Goal: Information Seeking & Learning: Check status

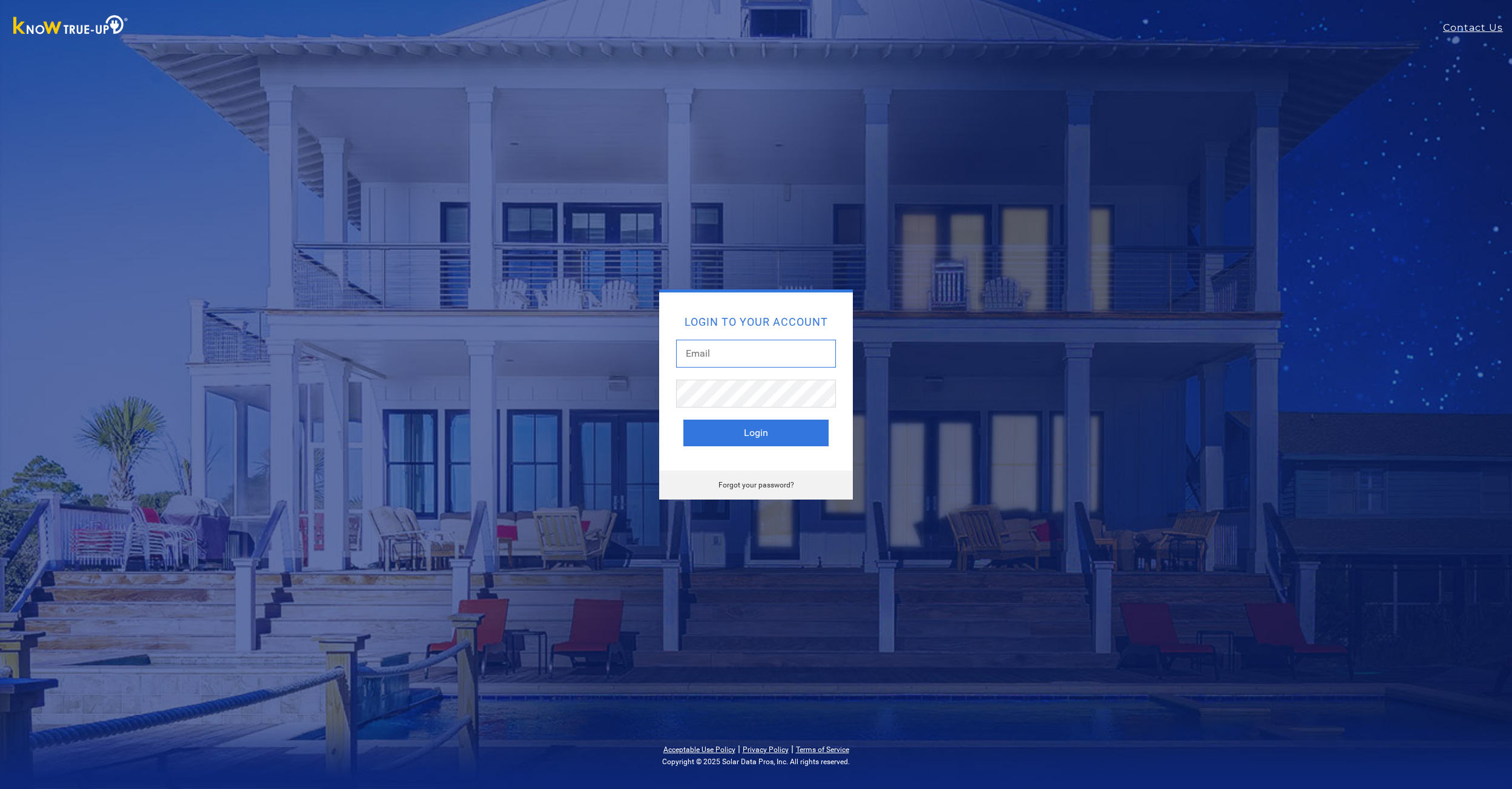
drag, startPoint x: 710, startPoint y: 348, endPoint x: 716, endPoint y: 347, distance: 6.1
click at [710, 347] on input "text" at bounding box center [756, 353] width 160 height 28
type input "[EMAIL_ADDRESS][DOMAIN_NAME]"
drag, startPoint x: 905, startPoint y: 466, endPoint x: 912, endPoint y: 464, distance: 7.3
click at [905, 466] on div "Login to your account myersjp49@gmail.com Login Forgot your password?" at bounding box center [756, 394] width 532 height 210
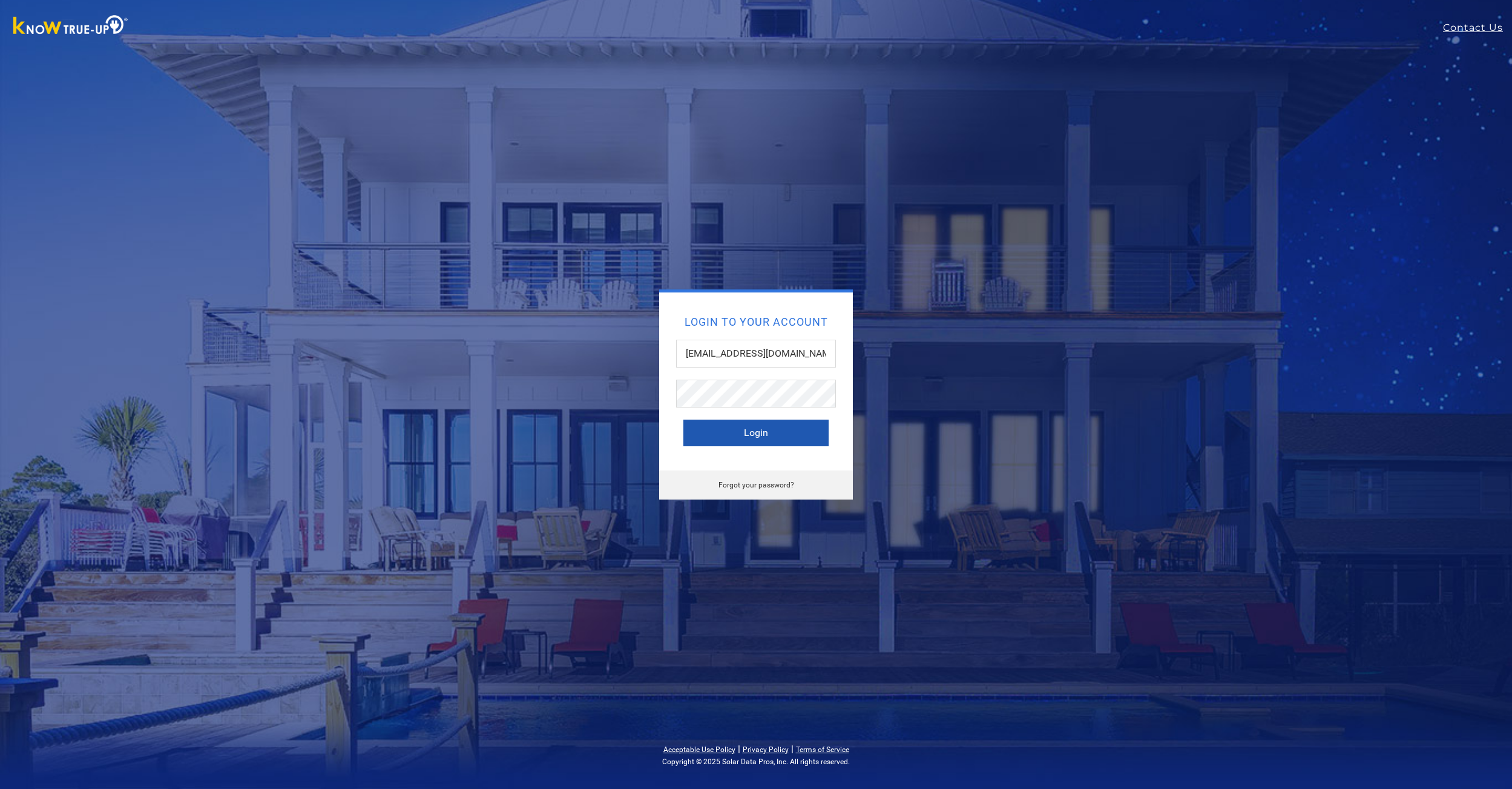
click at [748, 438] on button "Login" at bounding box center [756, 433] width 146 height 27
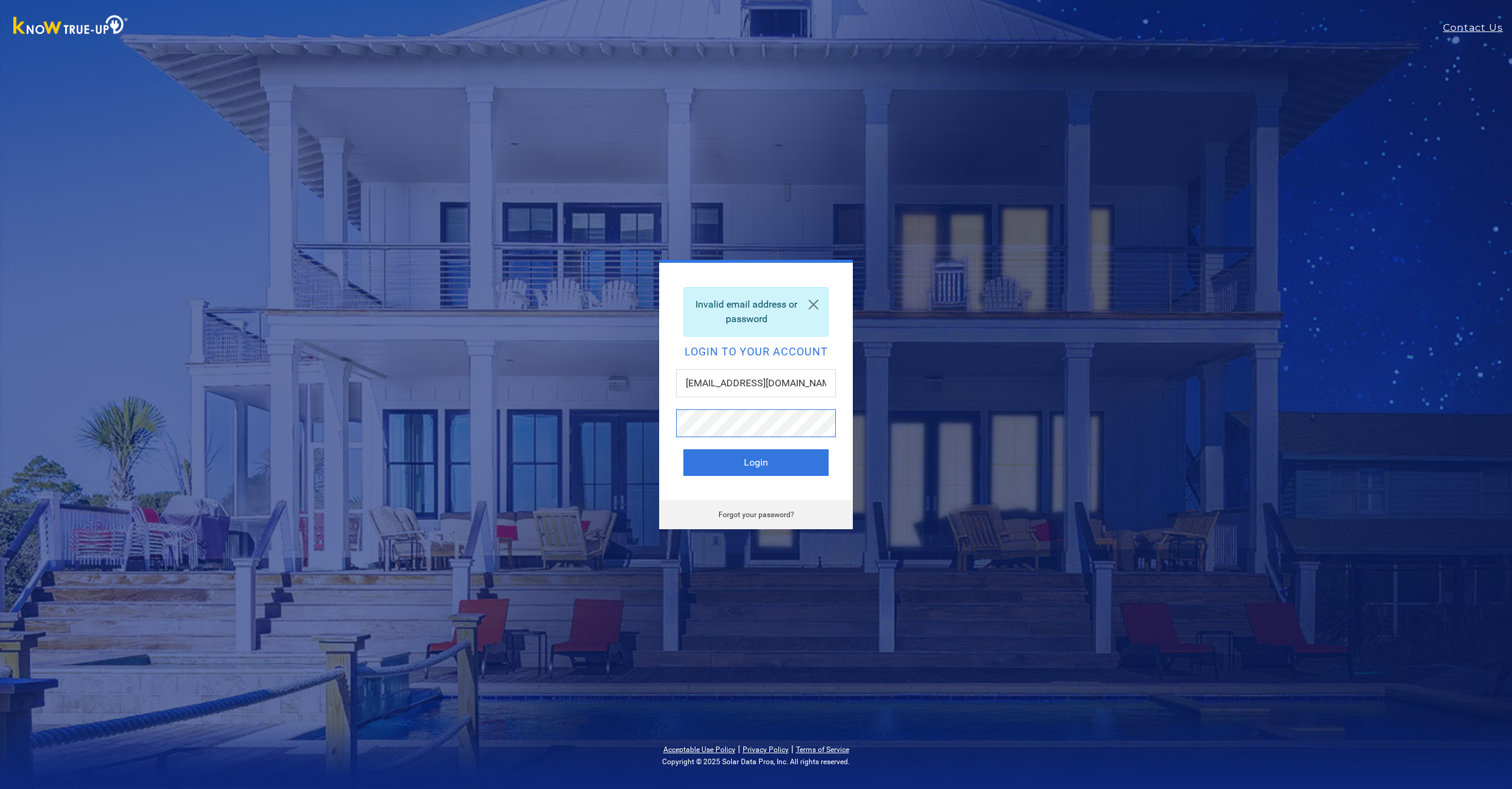
click at [684, 449] on button "Login" at bounding box center [756, 463] width 146 height 27
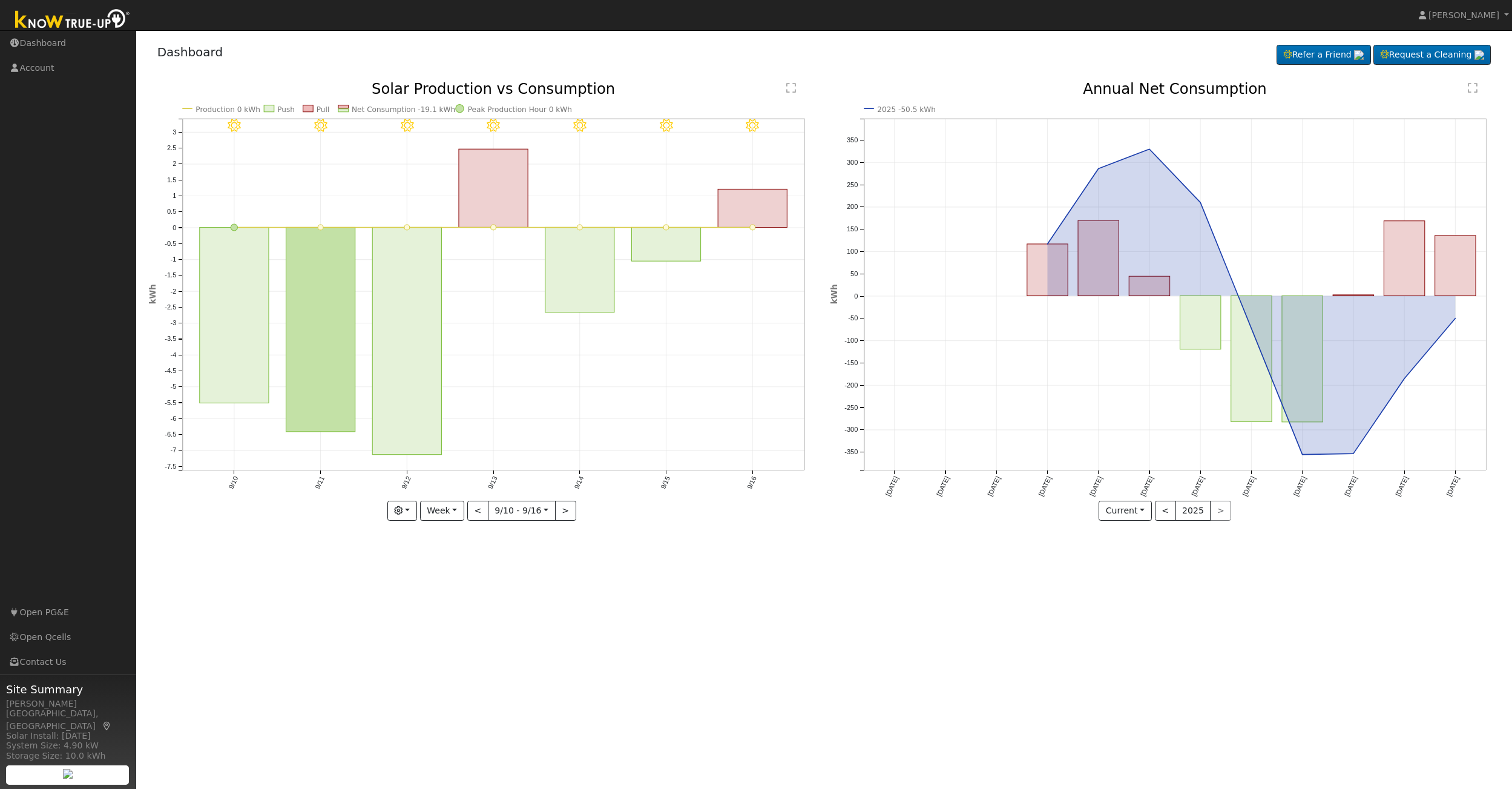
click at [887, 110] on text "2025 -50.5 kWh" at bounding box center [905, 109] width 59 height 9
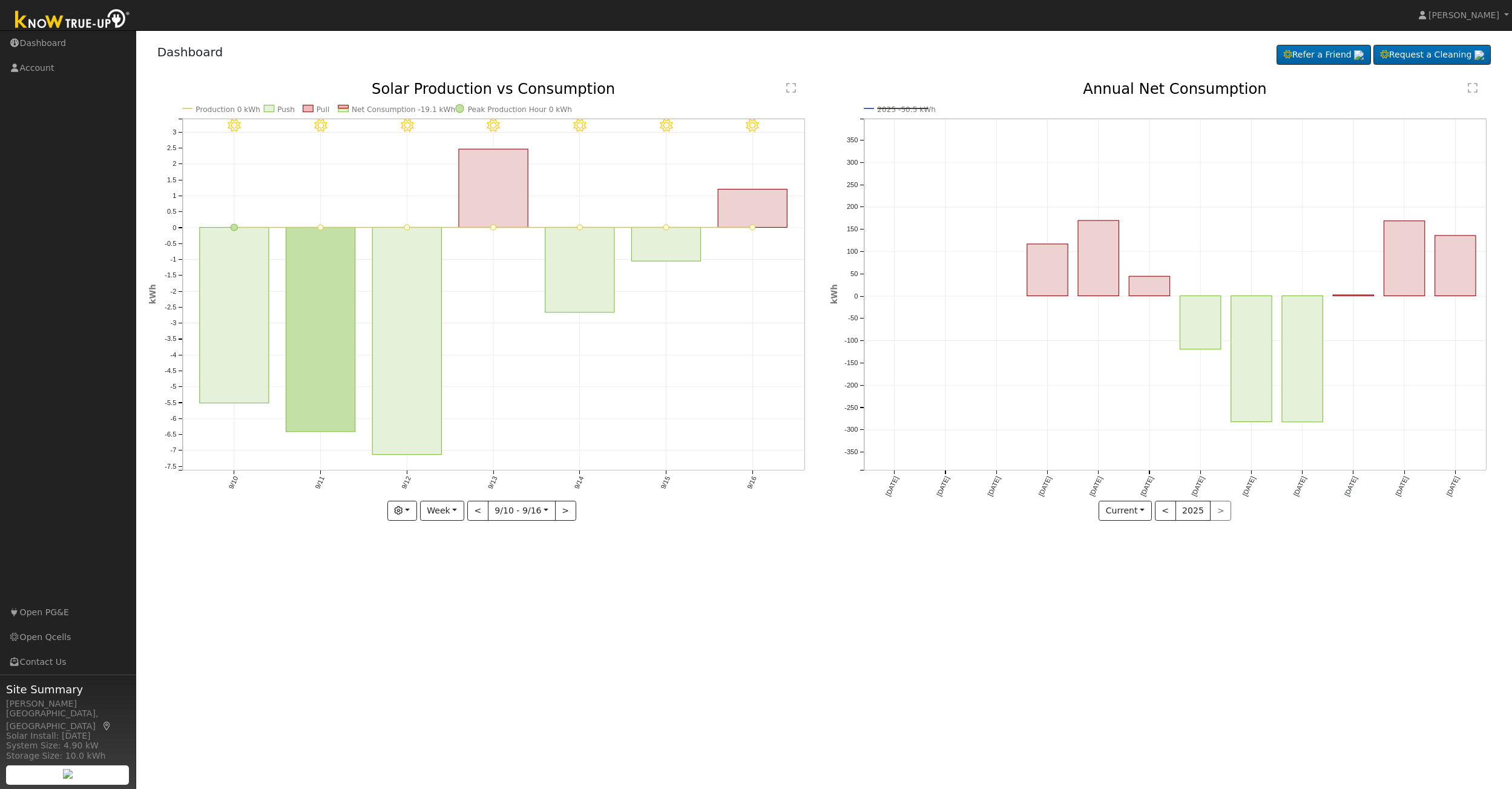
click at [887, 110] on text "2025 -50.5 kWh" at bounding box center [905, 109] width 59 height 9
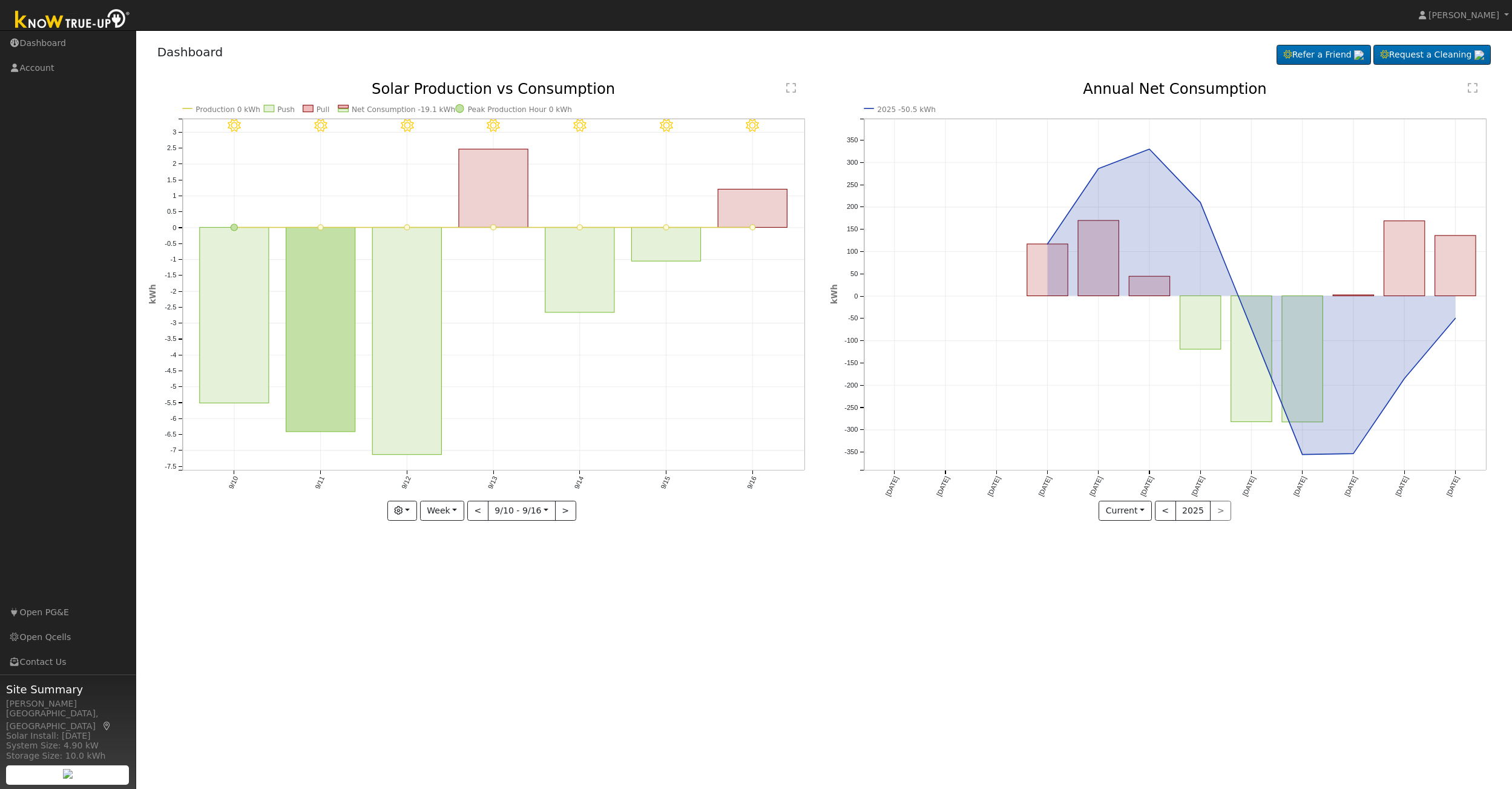
click at [887, 110] on text "2025 -50.5 kWh" at bounding box center [905, 109] width 59 height 9
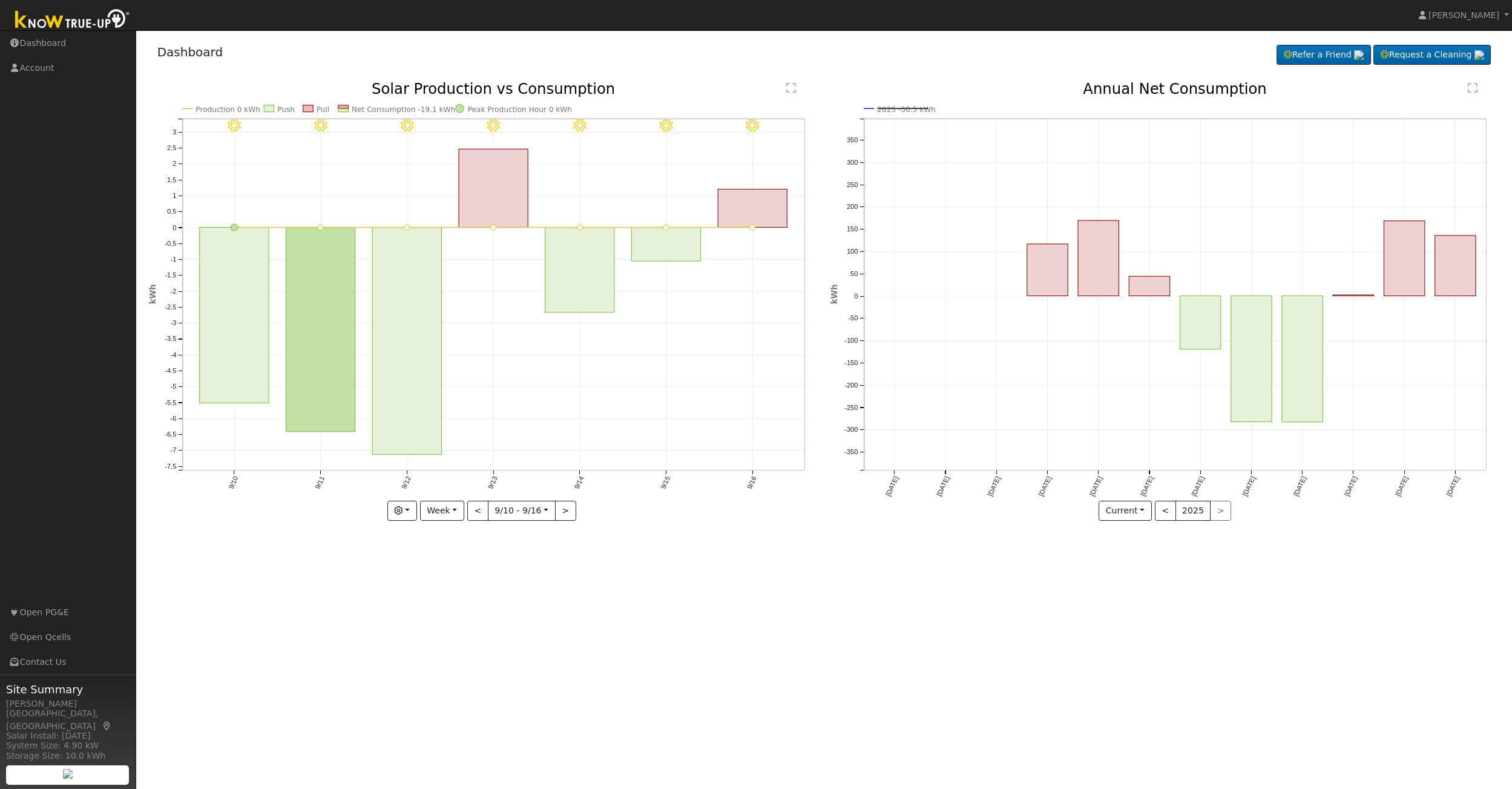
click at [887, 110] on text "2025 -50.5 kWh" at bounding box center [905, 109] width 59 height 9
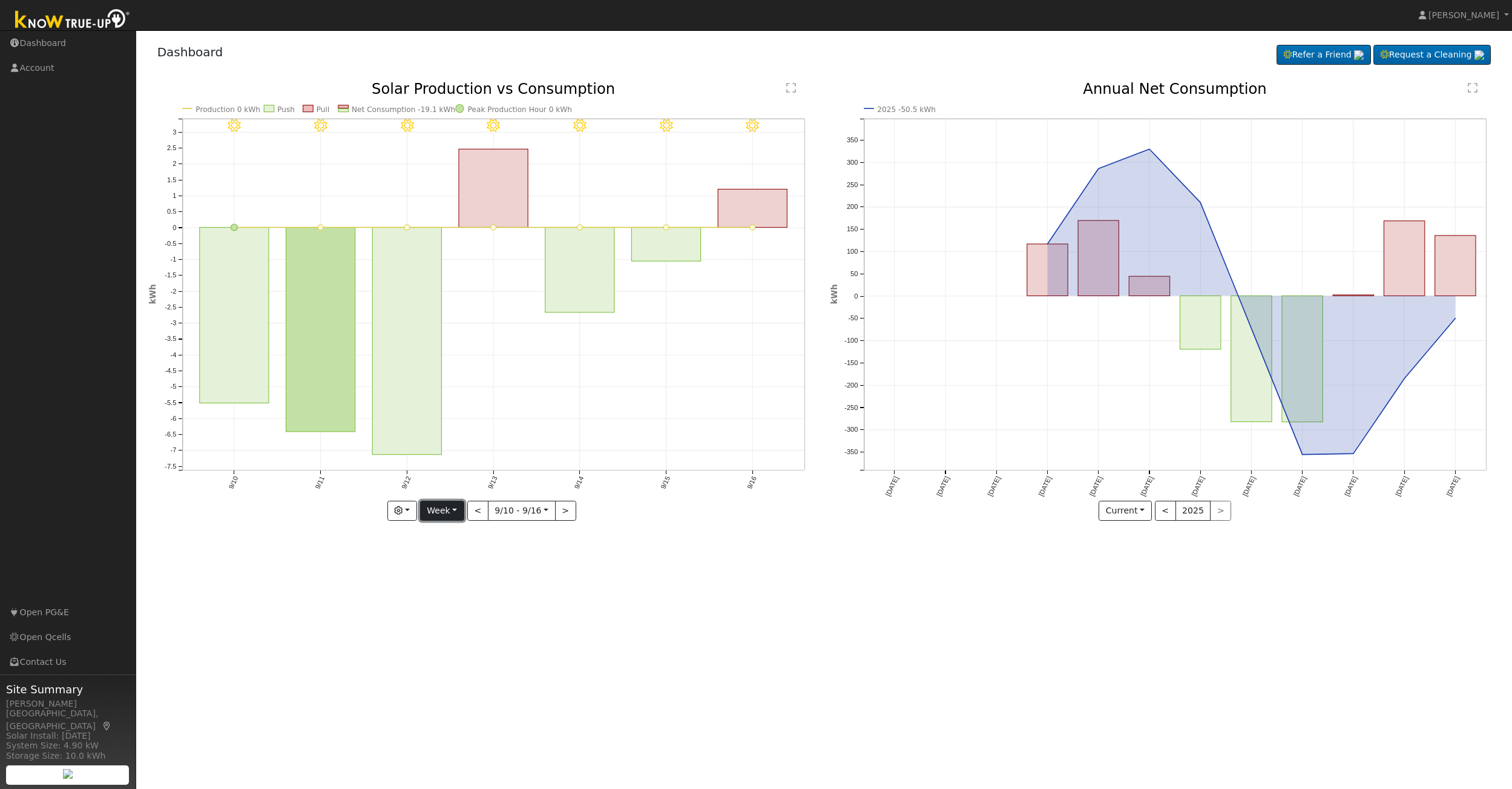
click at [456, 504] on button "Week" at bounding box center [443, 510] width 44 height 20
click at [479, 509] on button "<" at bounding box center [477, 510] width 21 height 20
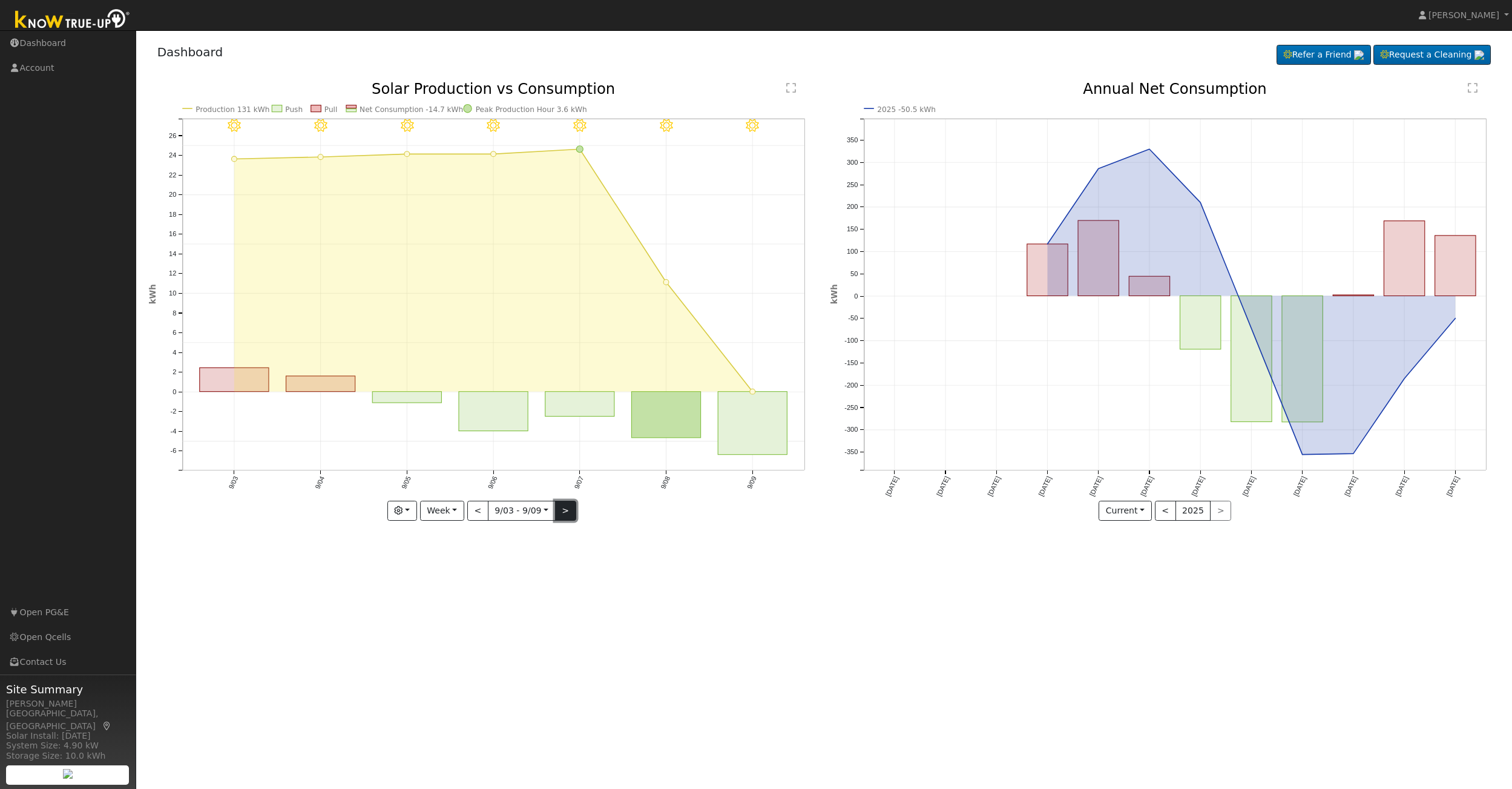
click at [566, 511] on button ">" at bounding box center [565, 510] width 21 height 20
type input "2025-09-10"
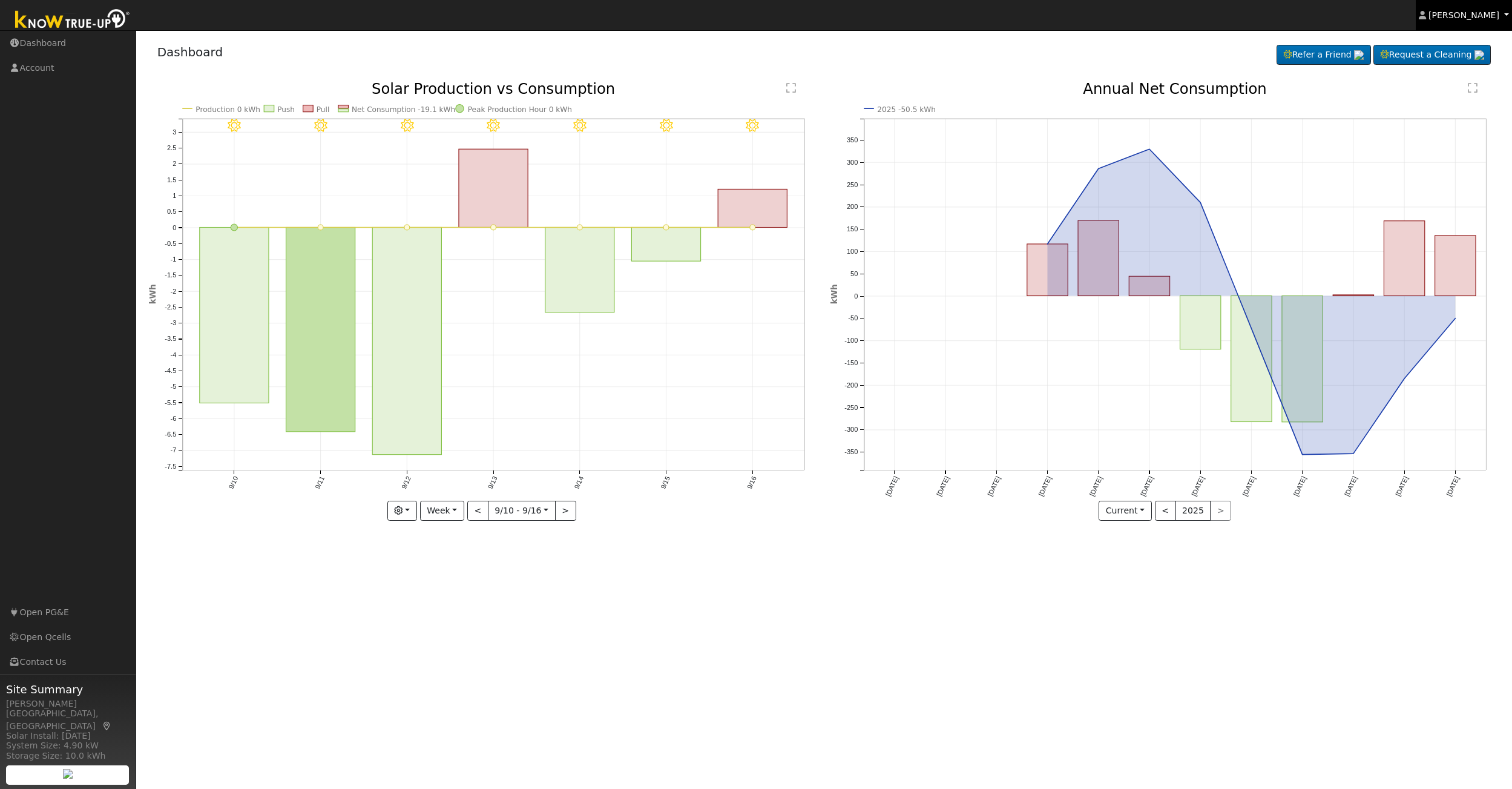
click at [1494, 12] on span "Jimmie Myers" at bounding box center [1463, 15] width 70 height 10
click at [1444, 127] on link "Log Out" at bounding box center [1461, 131] width 99 height 17
